Goal: Information Seeking & Learning: Learn about a topic

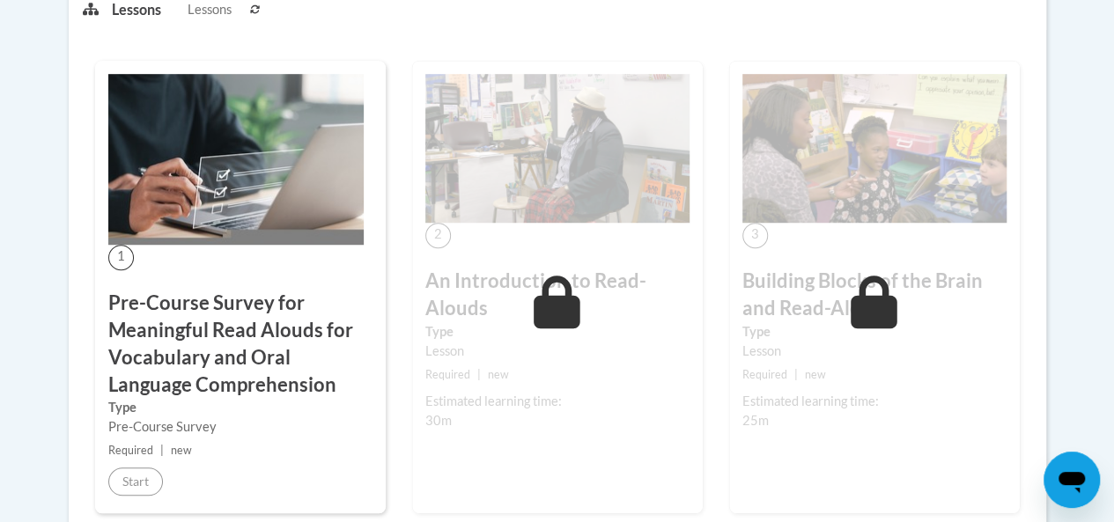
scroll to position [520, 0]
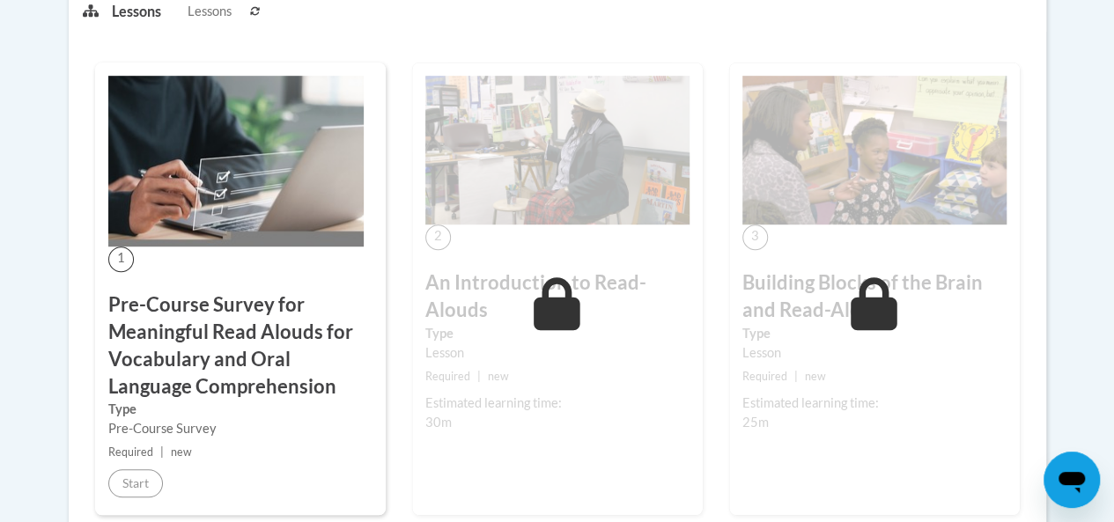
click at [231, 324] on h3 "Pre-Course Survey for Meaningful Read Alouds for Vocabulary and Oral Language C…" at bounding box center [240, 346] width 264 height 108
click at [204, 348] on h3 "Pre-Course Survey for Meaningful Read Alouds for Vocabulary and Oral Language C…" at bounding box center [240, 346] width 264 height 108
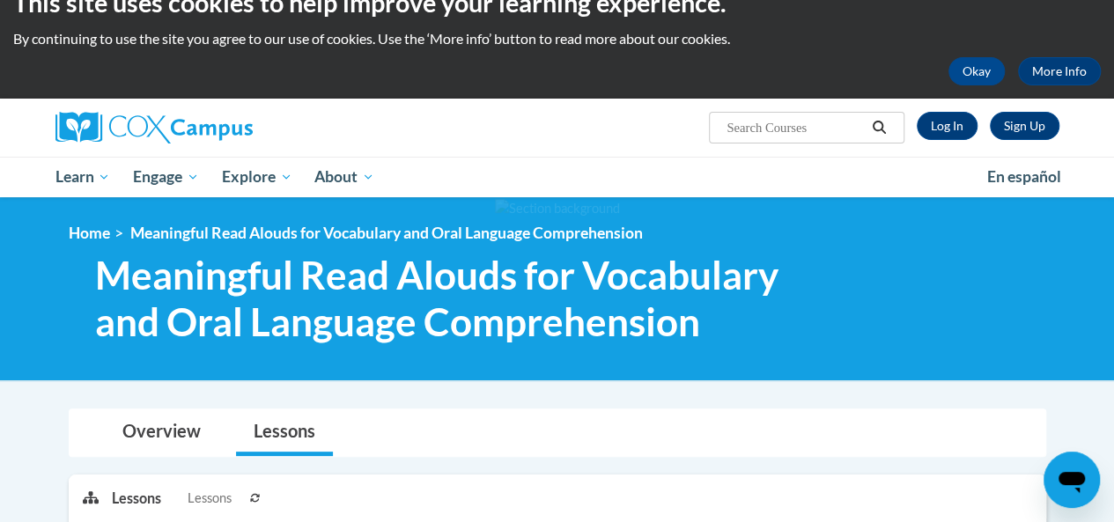
scroll to position [30, 0]
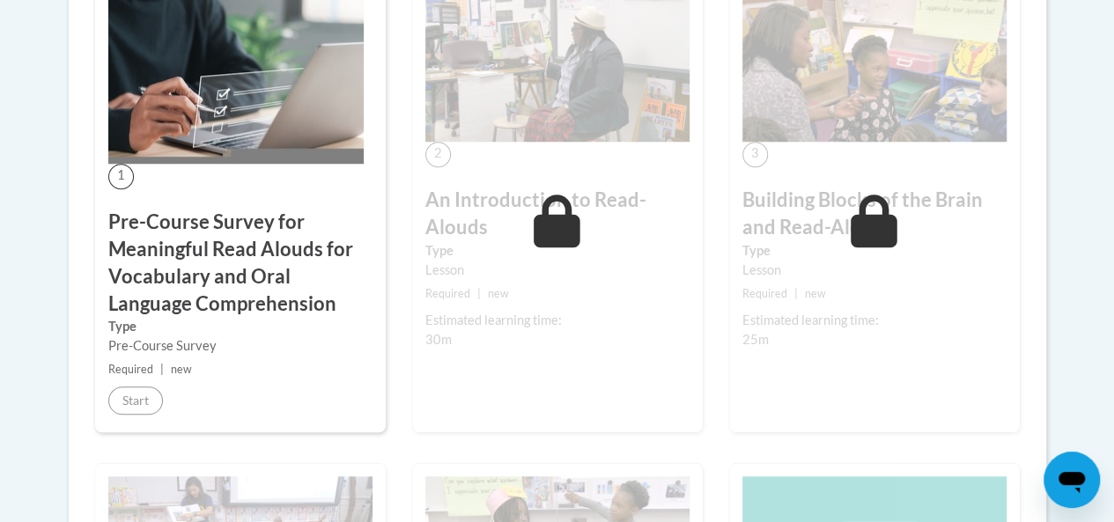
scroll to position [606, 0]
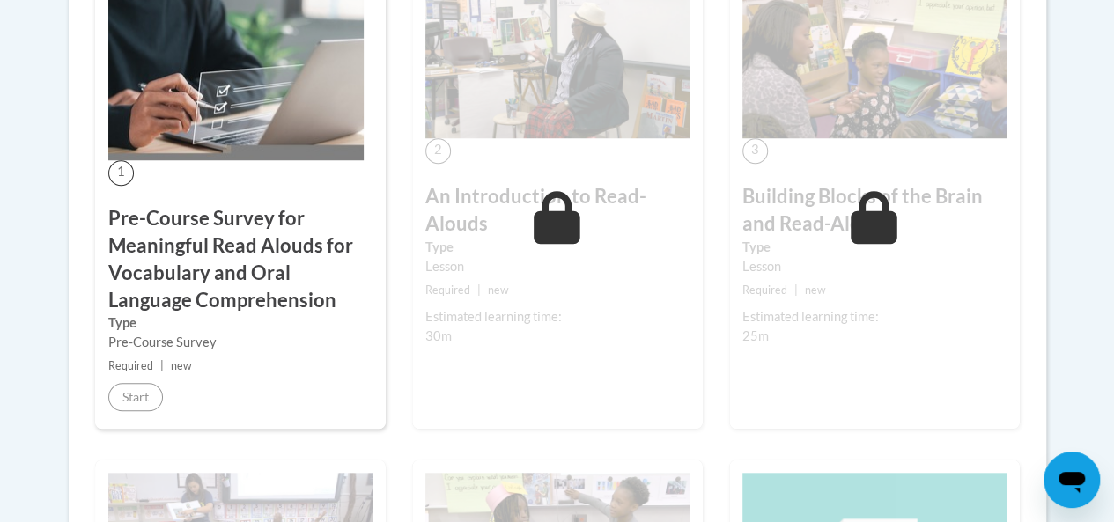
click at [164, 115] on img at bounding box center [235, 74] width 255 height 171
click at [174, 258] on h3 "Pre-Course Survey for Meaningful Read Alouds for Vocabulary and Oral Language C…" at bounding box center [240, 259] width 264 height 108
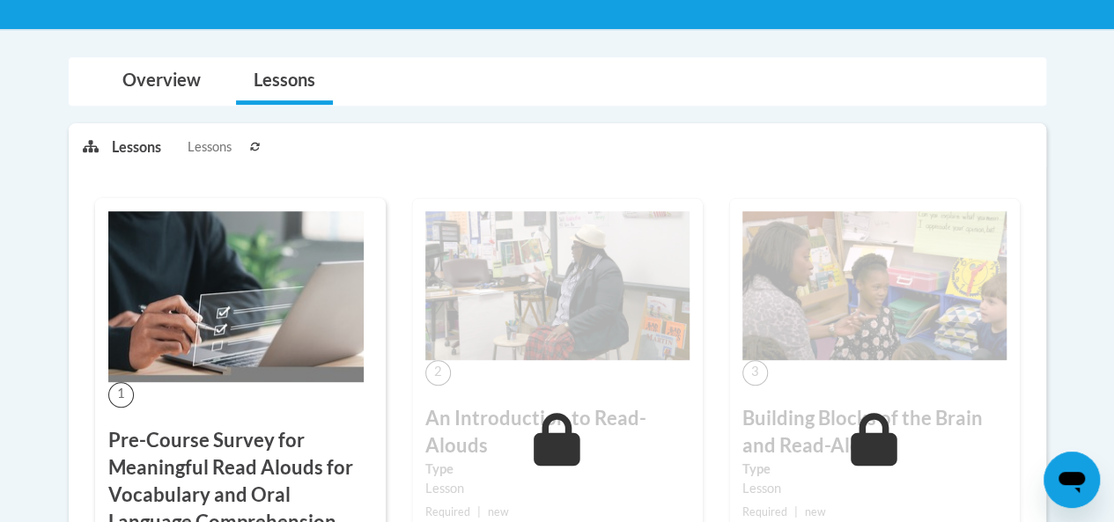
scroll to position [370, 0]
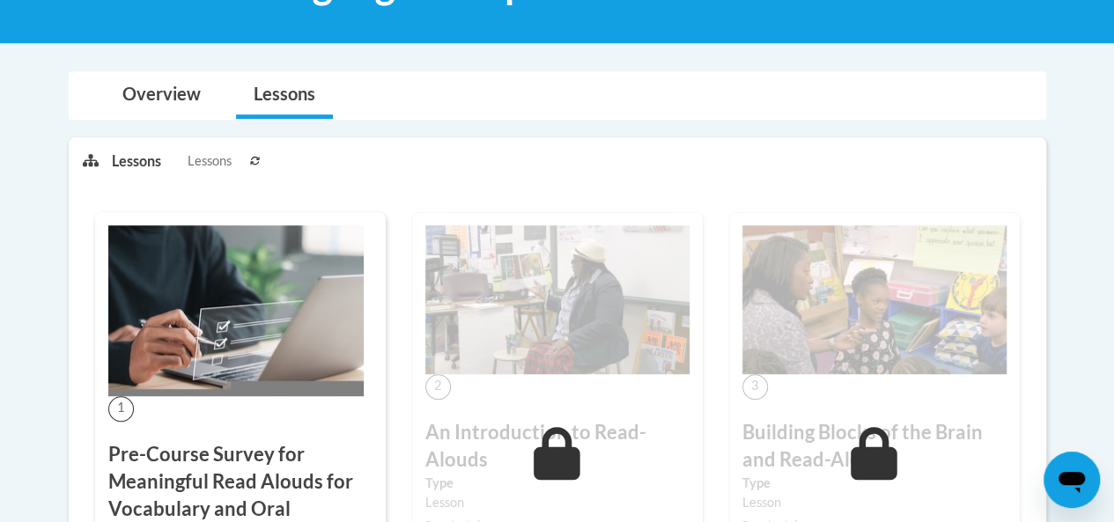
click at [248, 170] on button at bounding box center [255, 160] width 21 height 44
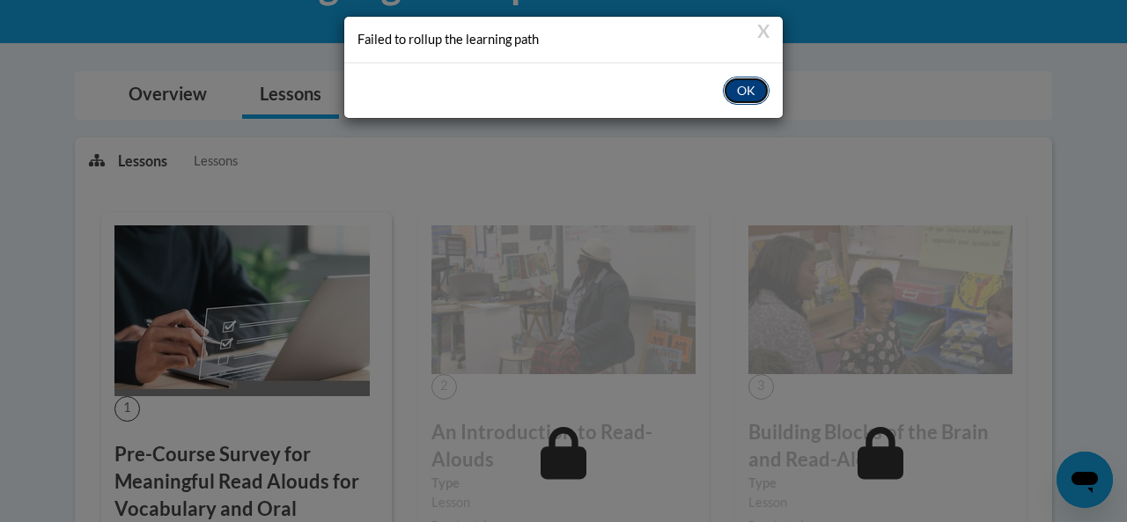
click at [745, 88] on button "OK" at bounding box center [746, 91] width 47 height 28
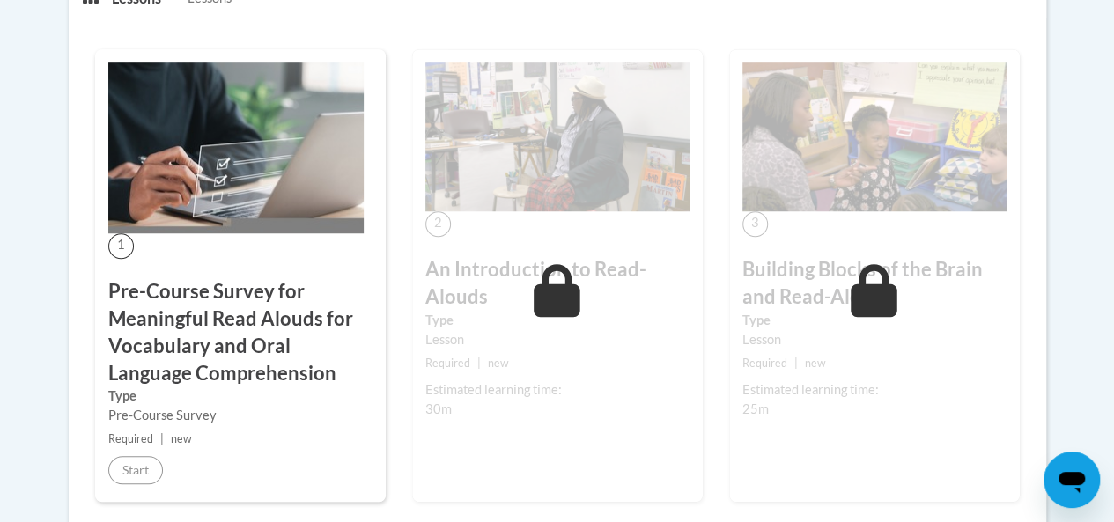
scroll to position [540, 0]
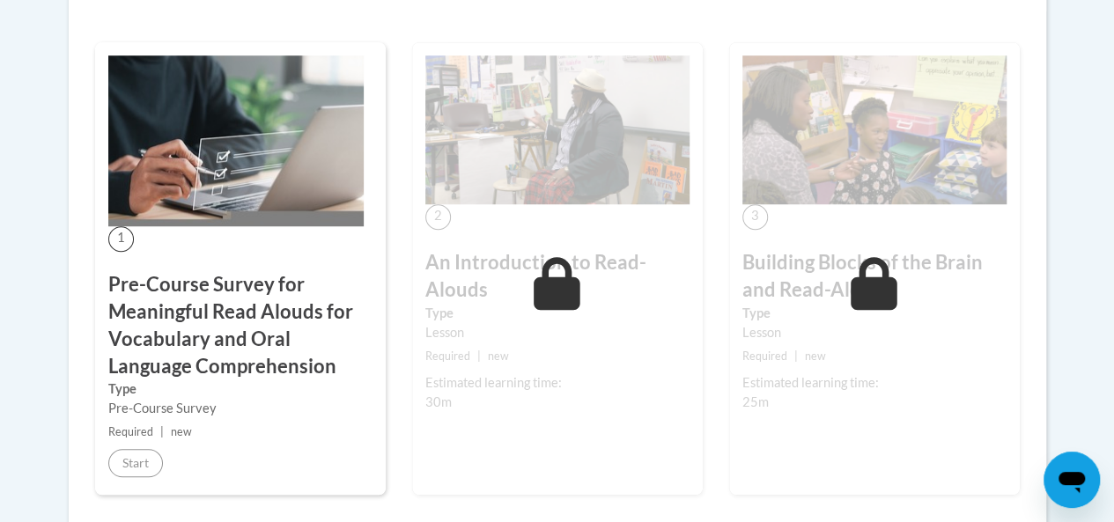
click at [187, 337] on h3 "Pre-Course Survey for Meaningful Read Alouds for Vocabulary and Oral Language C…" at bounding box center [240, 325] width 264 height 108
click at [152, 326] on h3 "Pre-Course Survey for Meaningful Read Alouds for Vocabulary and Oral Language C…" at bounding box center [240, 325] width 264 height 108
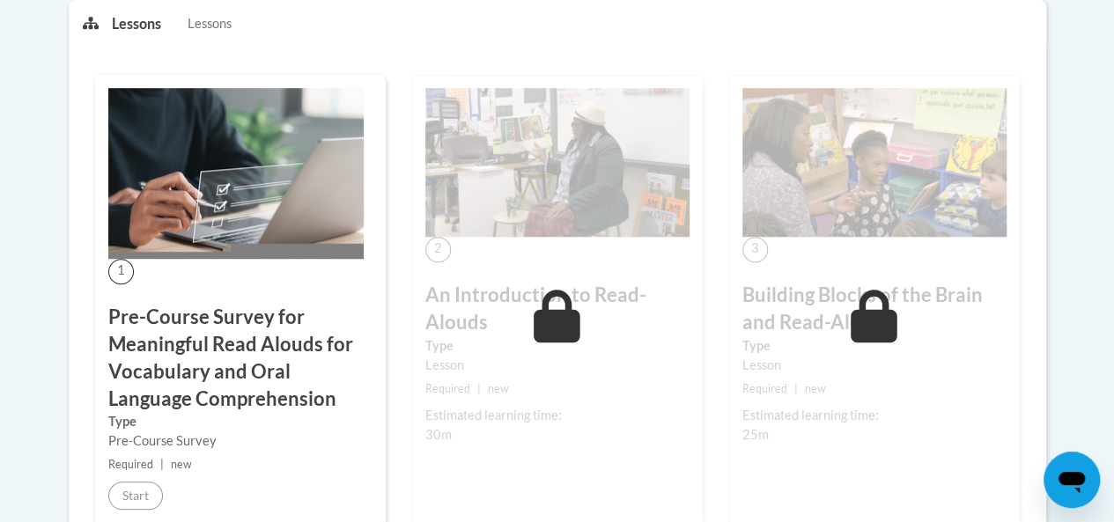
scroll to position [506, 0]
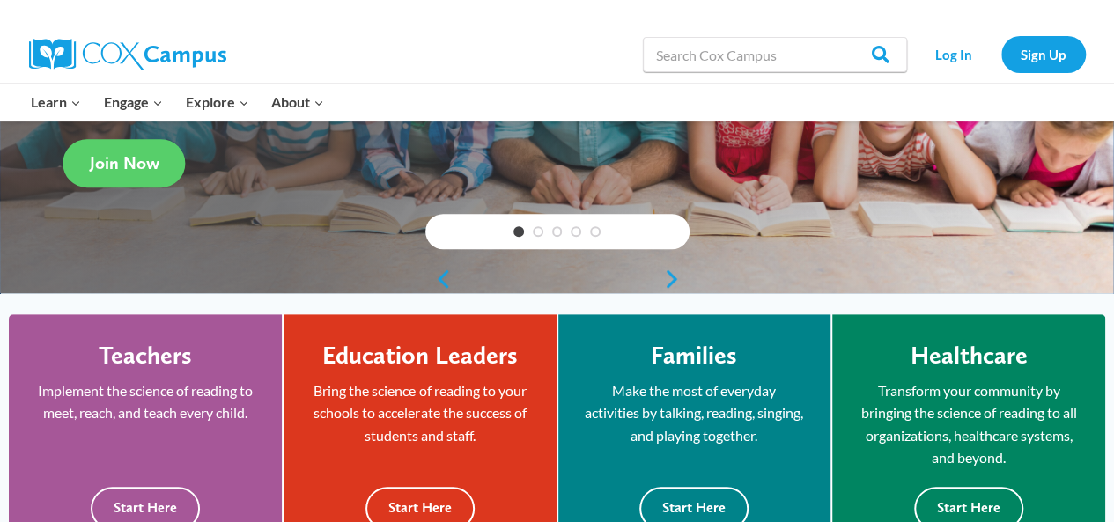
scroll to position [309, 0]
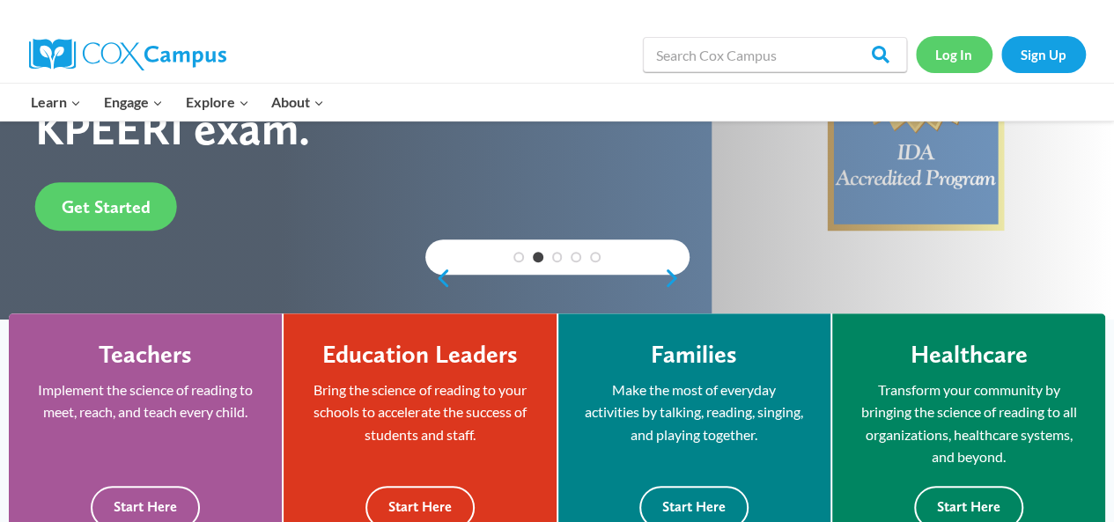
click at [950, 56] on link "Log In" at bounding box center [954, 54] width 77 height 36
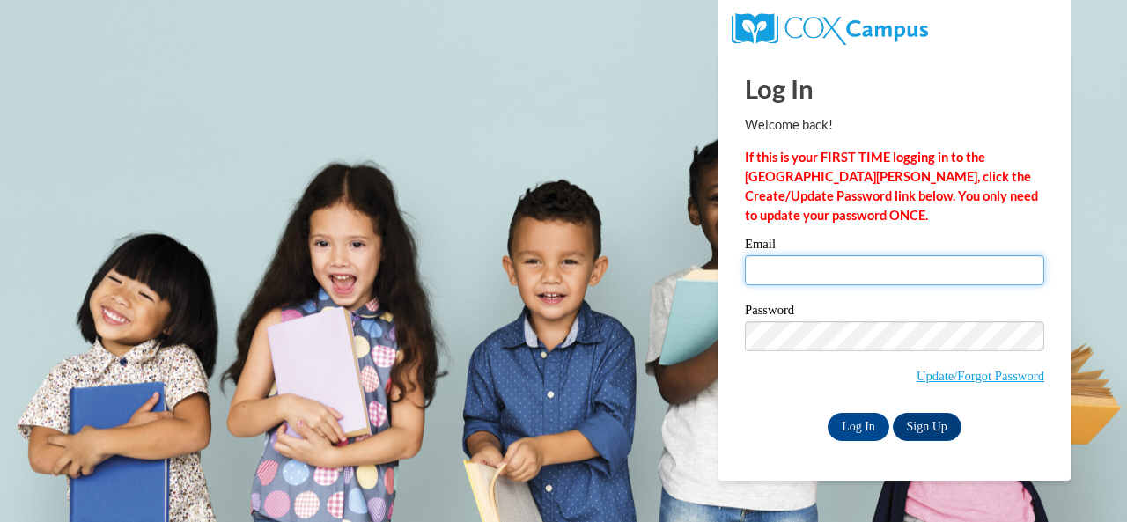
click at [817, 266] on input "Email" at bounding box center [894, 270] width 299 height 30
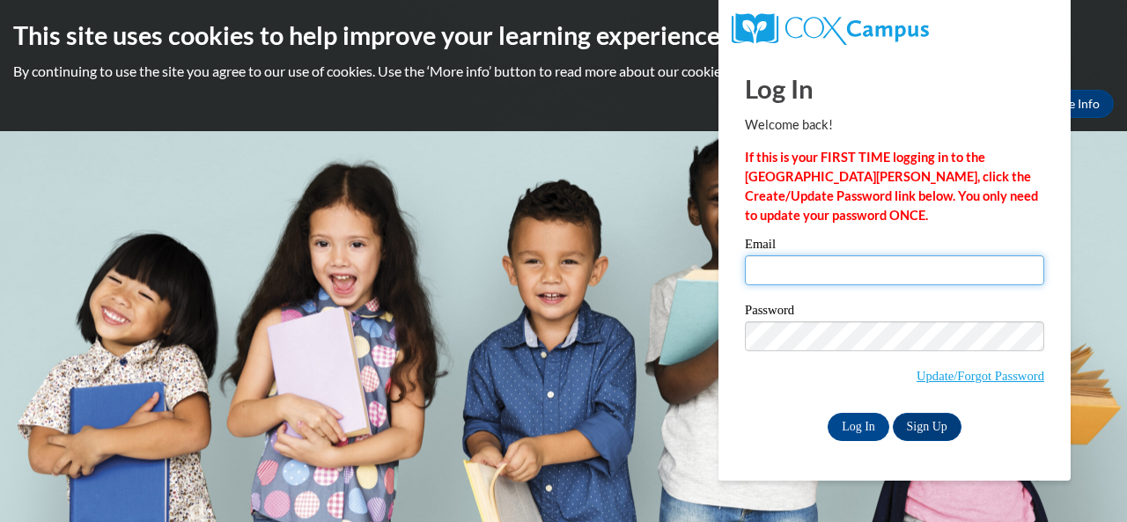
type input "e046250@muscogee.k12.ga.us"
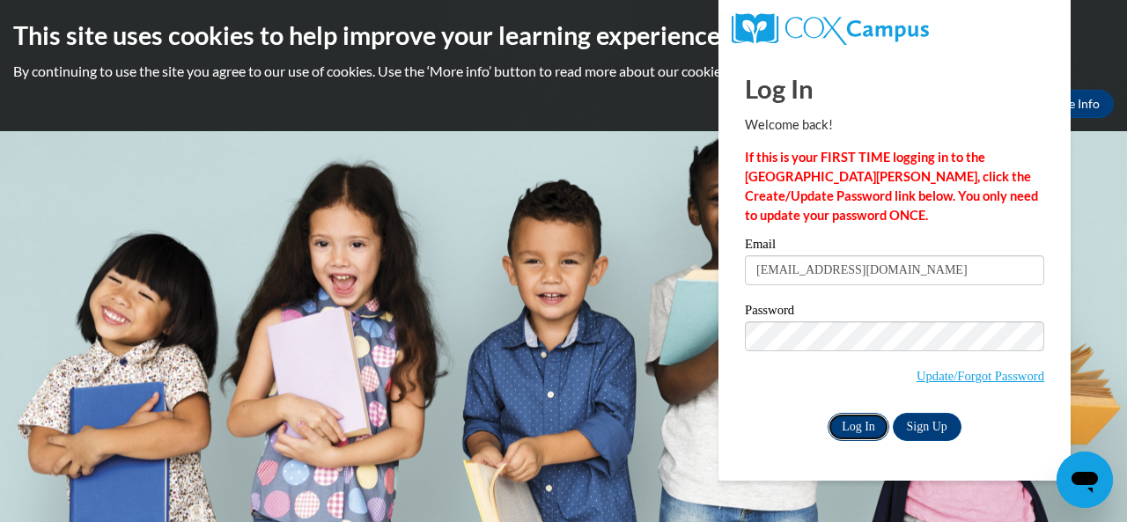
click at [868, 426] on input "Log In" at bounding box center [859, 427] width 62 height 28
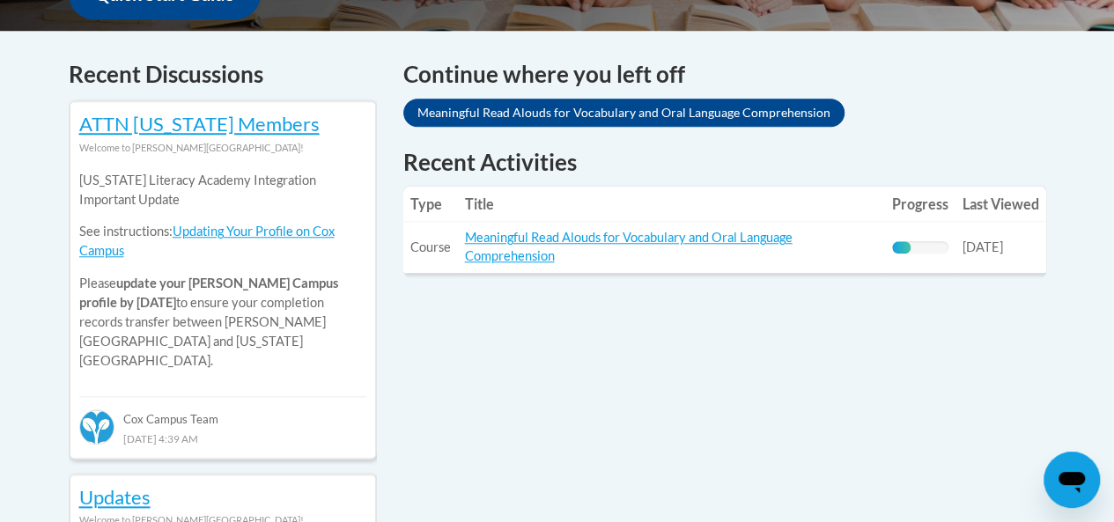
scroll to position [703, 0]
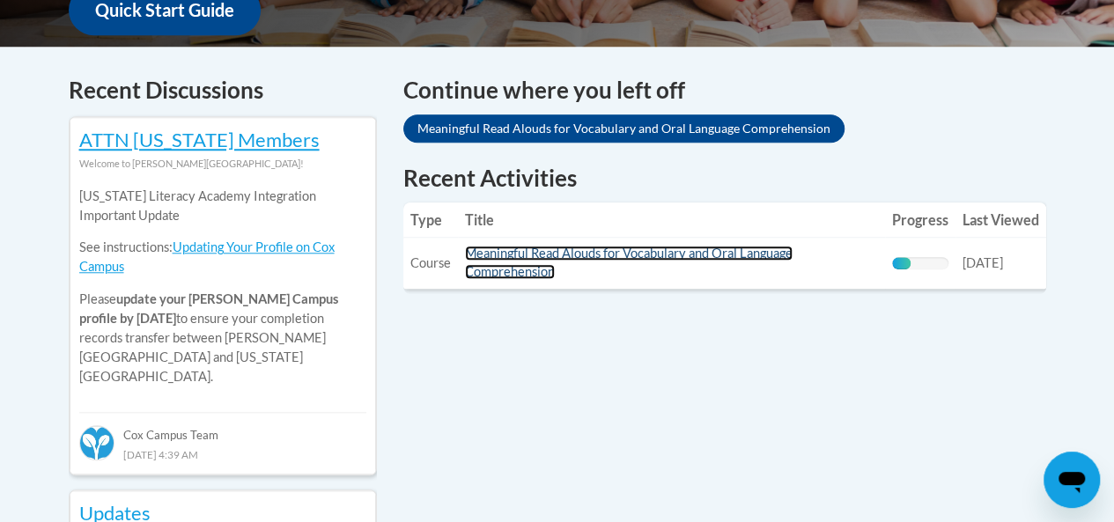
click at [771, 255] on link "Meaningful Read Alouds for Vocabulary and Oral Language Comprehension" at bounding box center [629, 262] width 328 height 33
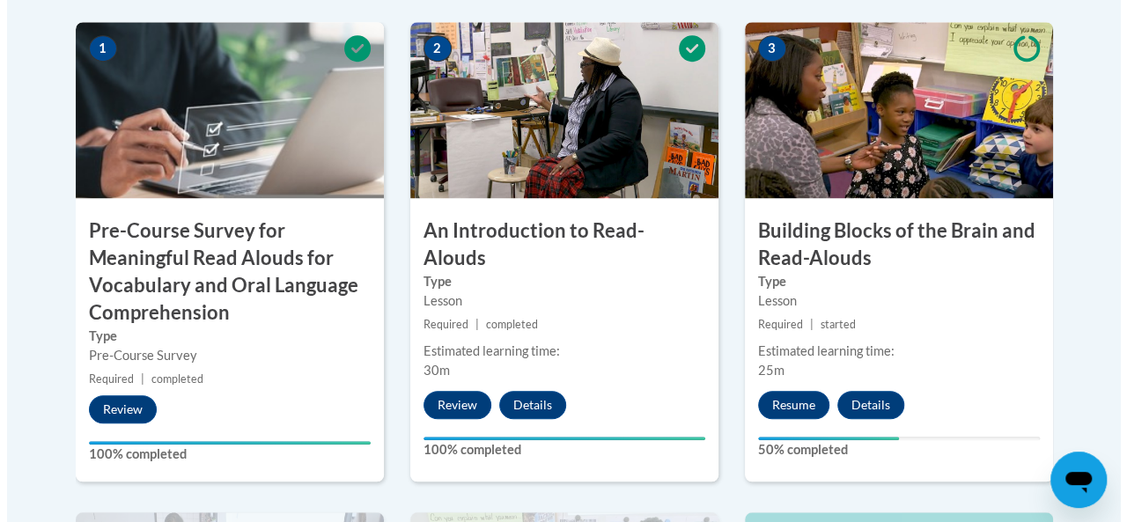
scroll to position [630, 0]
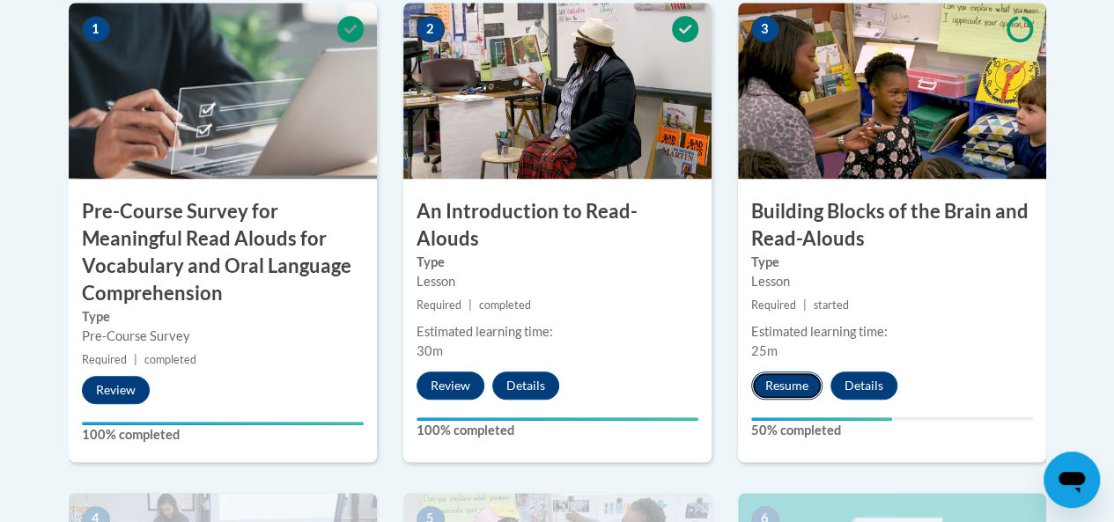
click at [783, 380] on button "Resume" at bounding box center [786, 386] width 71 height 28
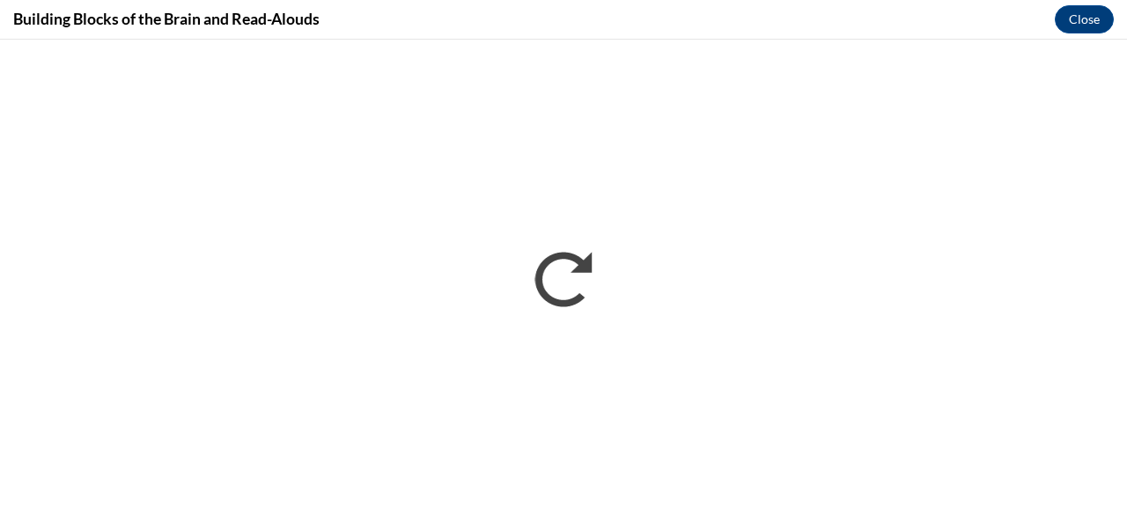
scroll to position [0, 0]
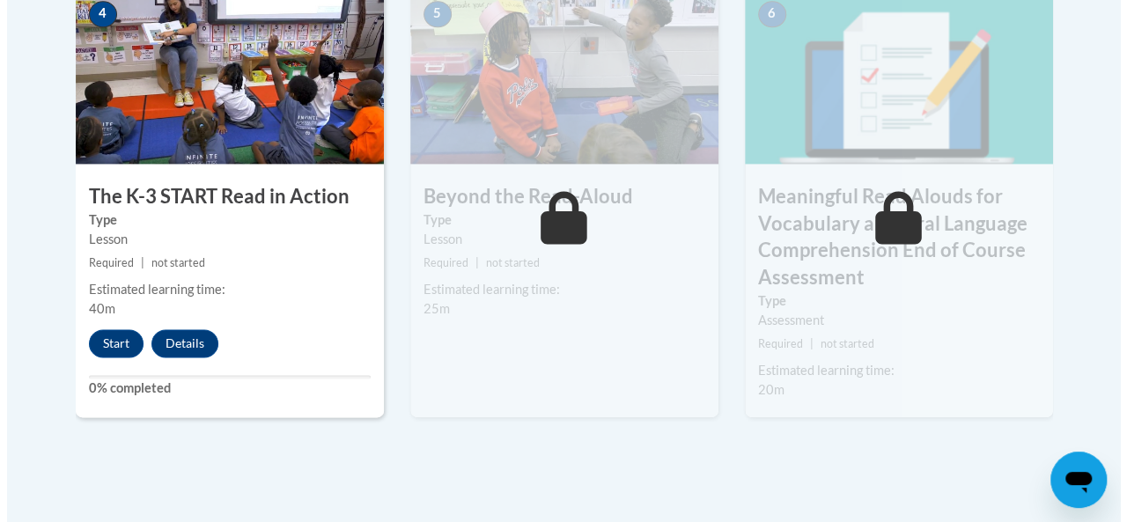
scroll to position [1136, 0]
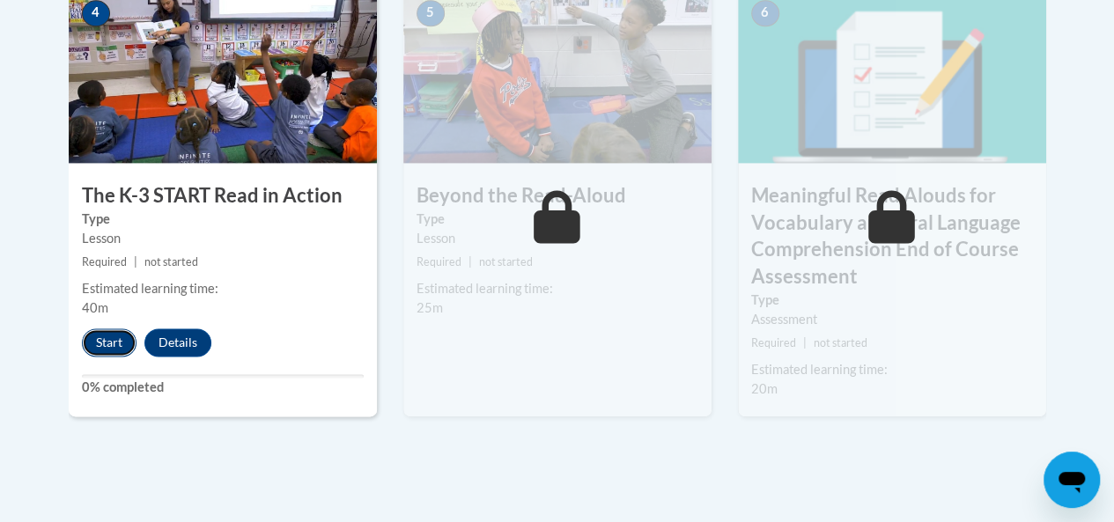
click at [107, 343] on button "Start" at bounding box center [109, 343] width 55 height 28
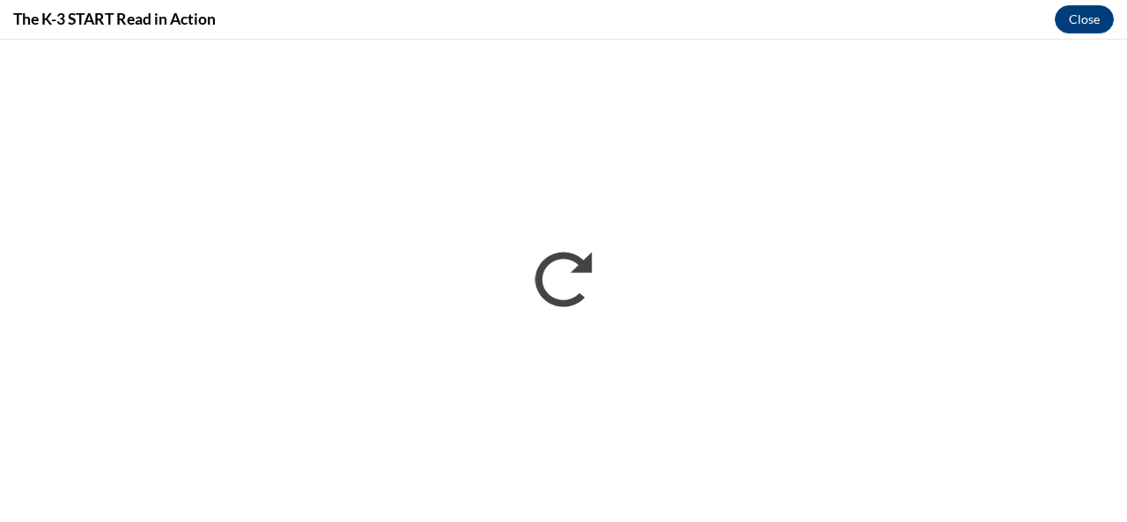
scroll to position [0, 0]
